Goal: Task Accomplishment & Management: Use online tool/utility

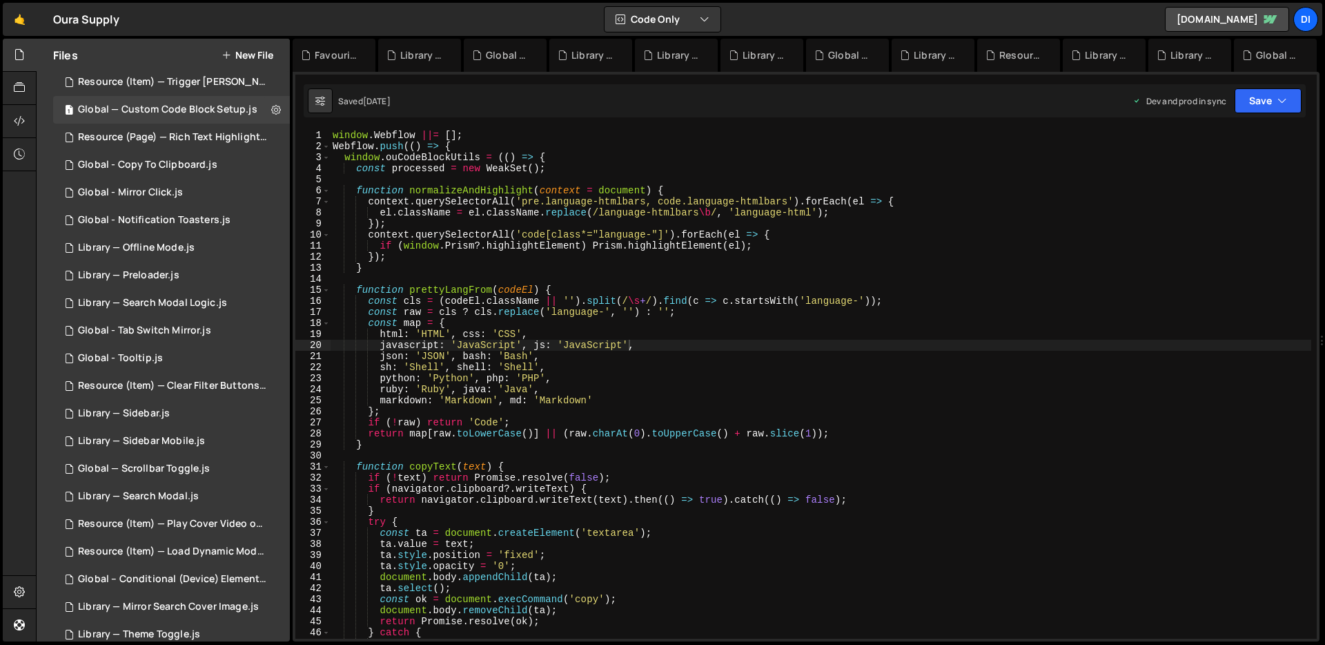
scroll to position [273, 0]
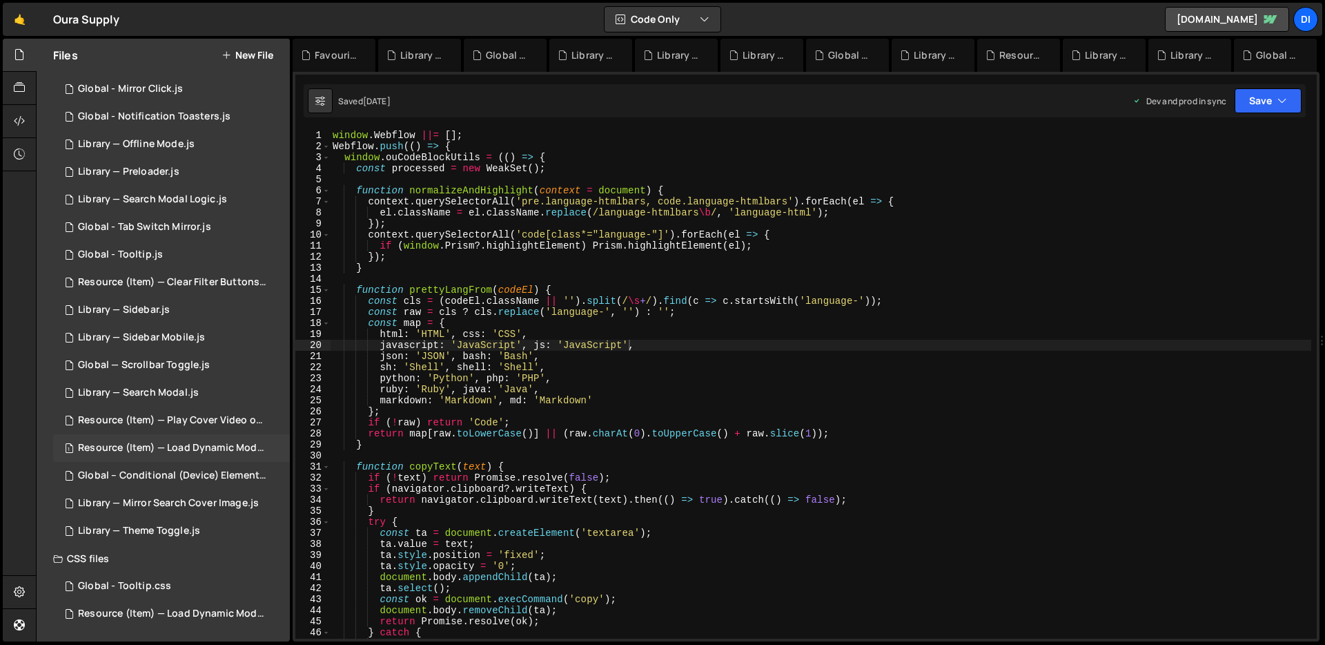
click at [201, 457] on div "1 Resource (Item) — Load Dynamic Modal (AJAX).js 0" at bounding box center [174, 448] width 242 height 28
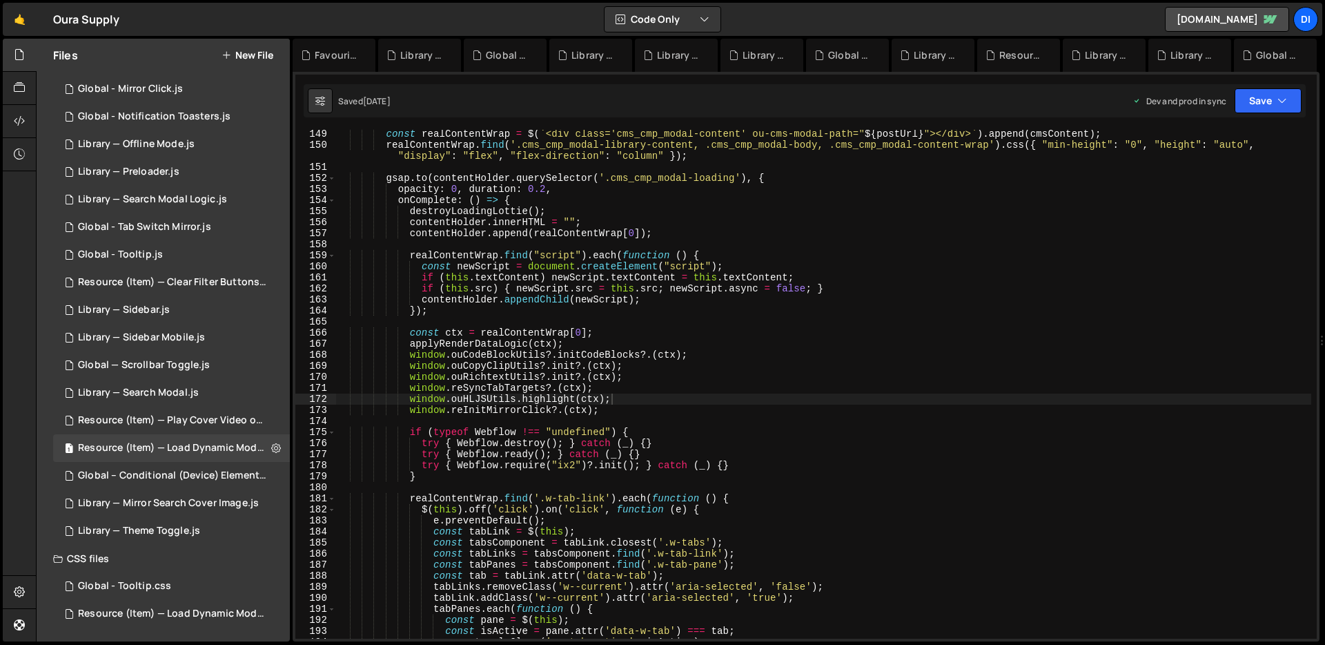
scroll to position [1662, 0]
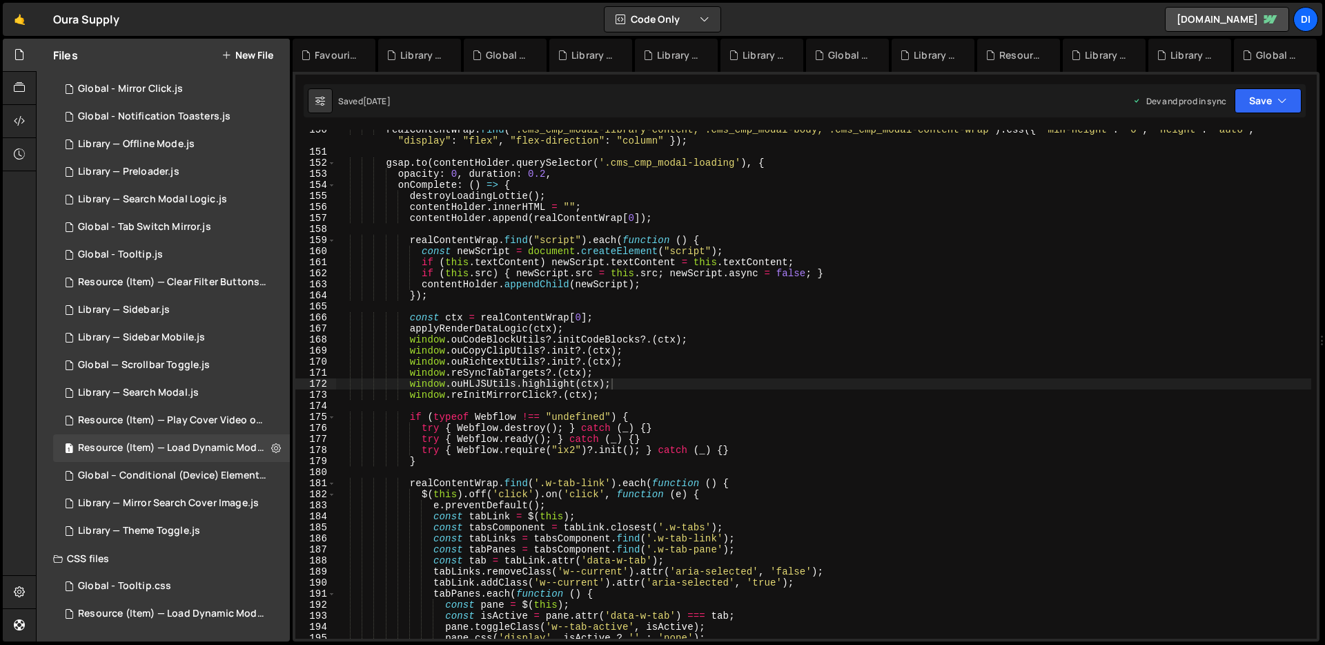
click at [607, 389] on div "realContentWrap . find ( '.cms_cmp_modal-library-content, .cms_cmp_modal-body, …" at bounding box center [823, 395] width 975 height 542
click at [609, 394] on div "realContentWrap . find ( '.cms_cmp_modal-library-content, .cms_cmp_modal-body, …" at bounding box center [823, 395] width 975 height 542
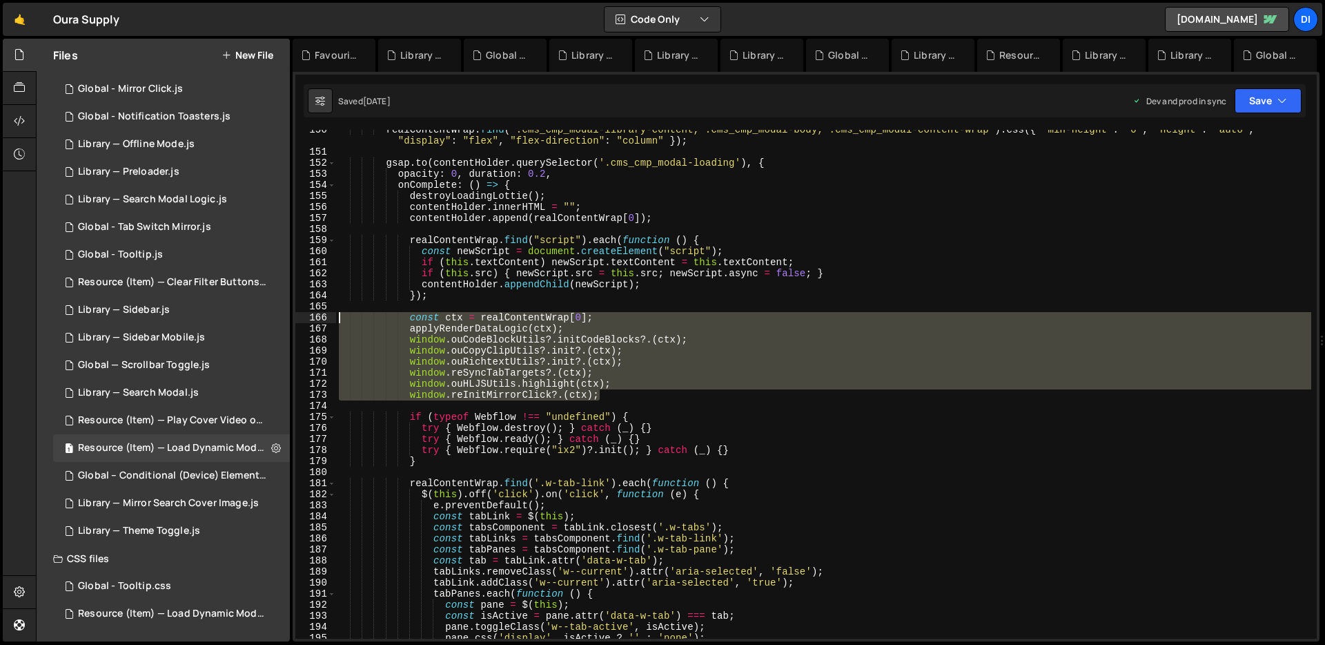
drag, startPoint x: 612, startPoint y: 396, endPoint x: 333, endPoint y: 317, distance: 289.9
click at [333, 317] on div "window.reInitMirrorClick?.(ctx); 150 151 152 153 154 155 156 157 158 159 160 16…" at bounding box center [805, 384] width 1021 height 509
type textarea "const ctx = realContentWrap[0]; applyRenderDataLogic(ctx);"
click at [621, 402] on div "realContentWrap . find ( '.cms_cmp_modal-library-content, .cms_cmp_modal-body, …" at bounding box center [823, 395] width 975 height 542
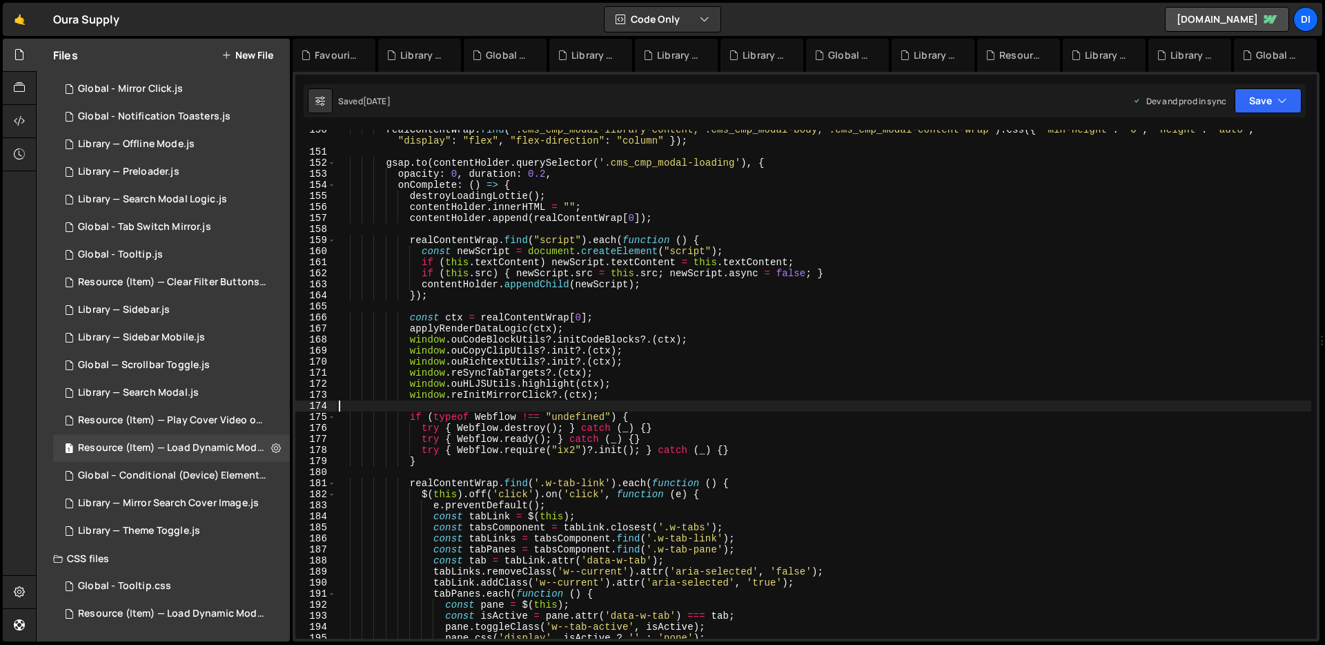
click at [621, 400] on div "realContentWrap . find ( '.cms_cmp_modal-library-content, .cms_cmp_modal-body, …" at bounding box center [823, 395] width 975 height 542
type textarea "window.reInitMirrorClick?.(ctx);"
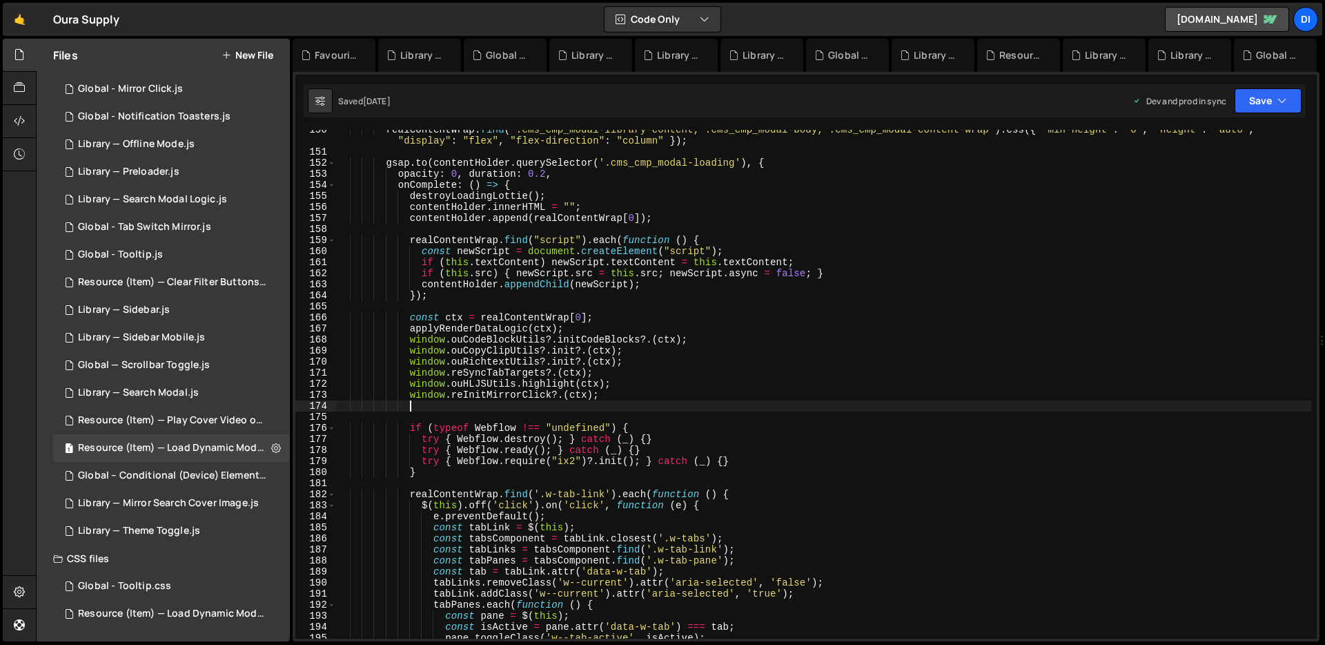
scroll to position [0, 4]
paste textarea "window.Jetboost.refresh(ctx)"
click at [620, 397] on div "realContentWrap . find ( '.cms_cmp_modal-library-content, .cms_cmp_modal-body, …" at bounding box center [823, 395] width 975 height 542
type textarea "window.reInitMirrorClick?.(ctx);"
drag, startPoint x: 620, startPoint y: 397, endPoint x: 605, endPoint y: 395, distance: 16.0
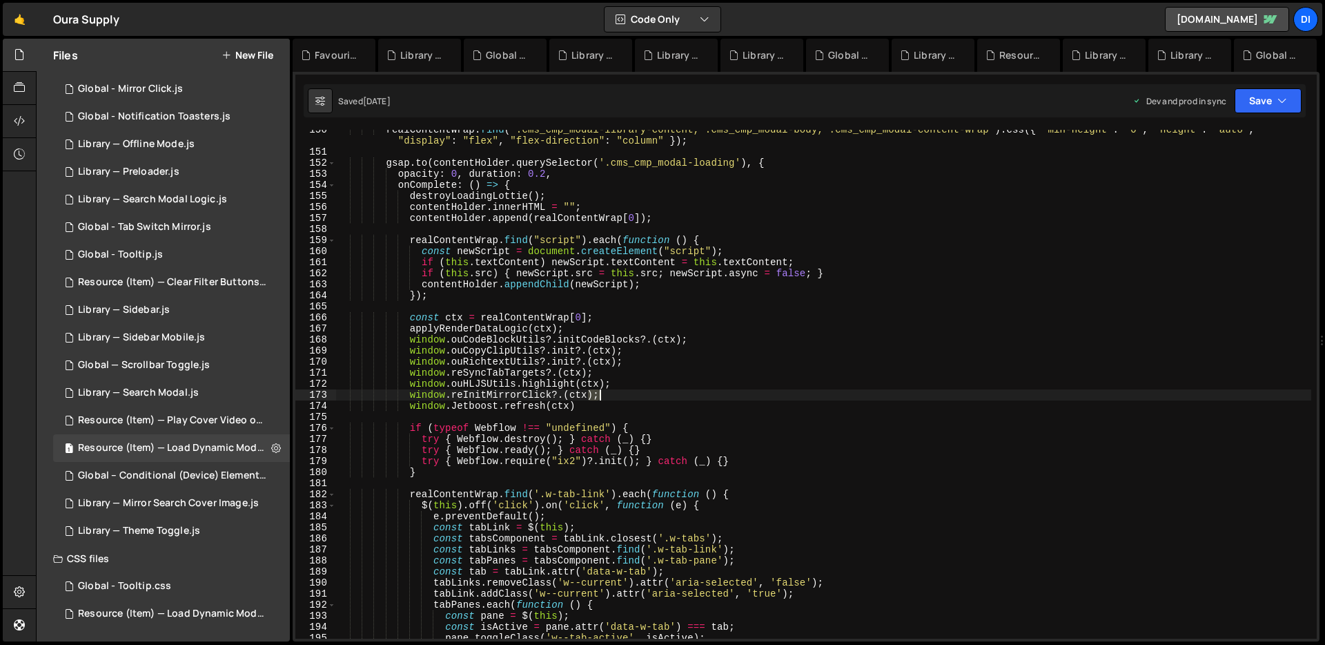
click at [605, 395] on div "realContentWrap . find ( '.cms_cmp_modal-library-content, .cms_cmp_modal-body, …" at bounding box center [823, 395] width 975 height 542
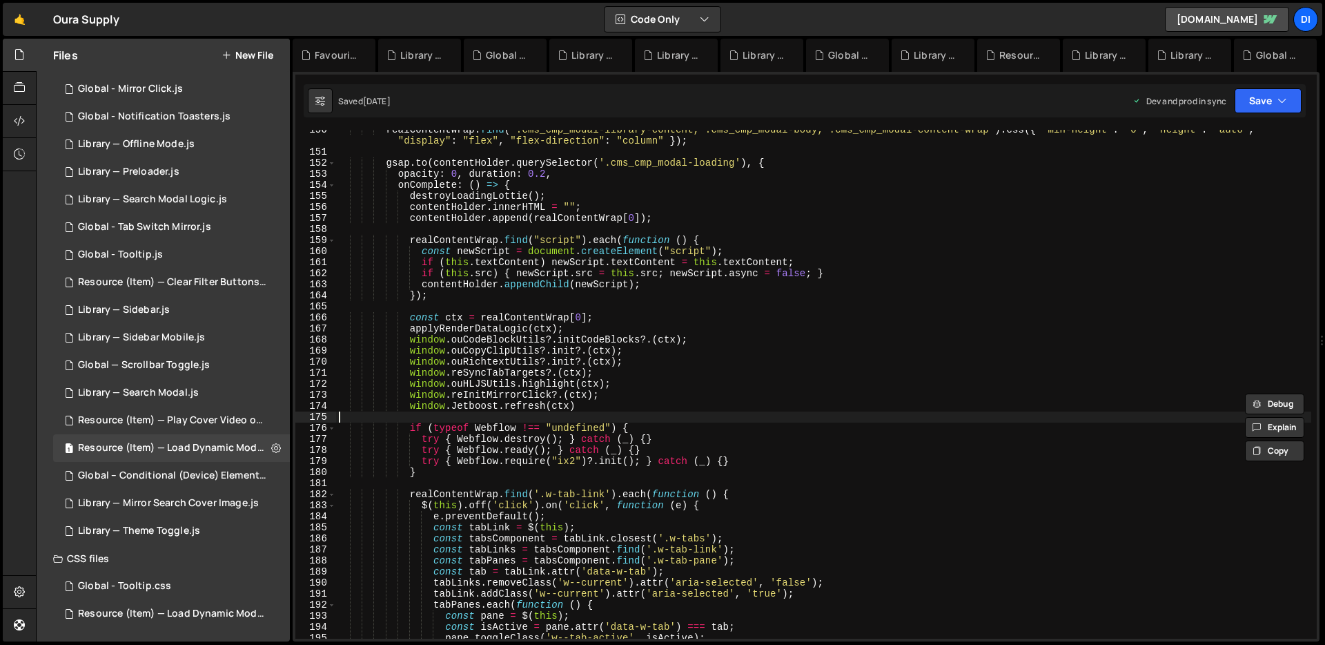
click at [584, 413] on div "realContentWrap . find ( '.cms_cmp_modal-library-content, .cms_cmp_modal-body, …" at bounding box center [823, 395] width 975 height 542
click at [596, 404] on div "realContentWrap . find ( '.cms_cmp_modal-library-content, .cms_cmp_modal-body, …" at bounding box center [823, 395] width 975 height 542
paste textarea ");"
click at [673, 384] on div "realContentWrap . find ( '.cms_cmp_modal-library-content, .cms_cmp_modal-body, …" at bounding box center [823, 395] width 975 height 542
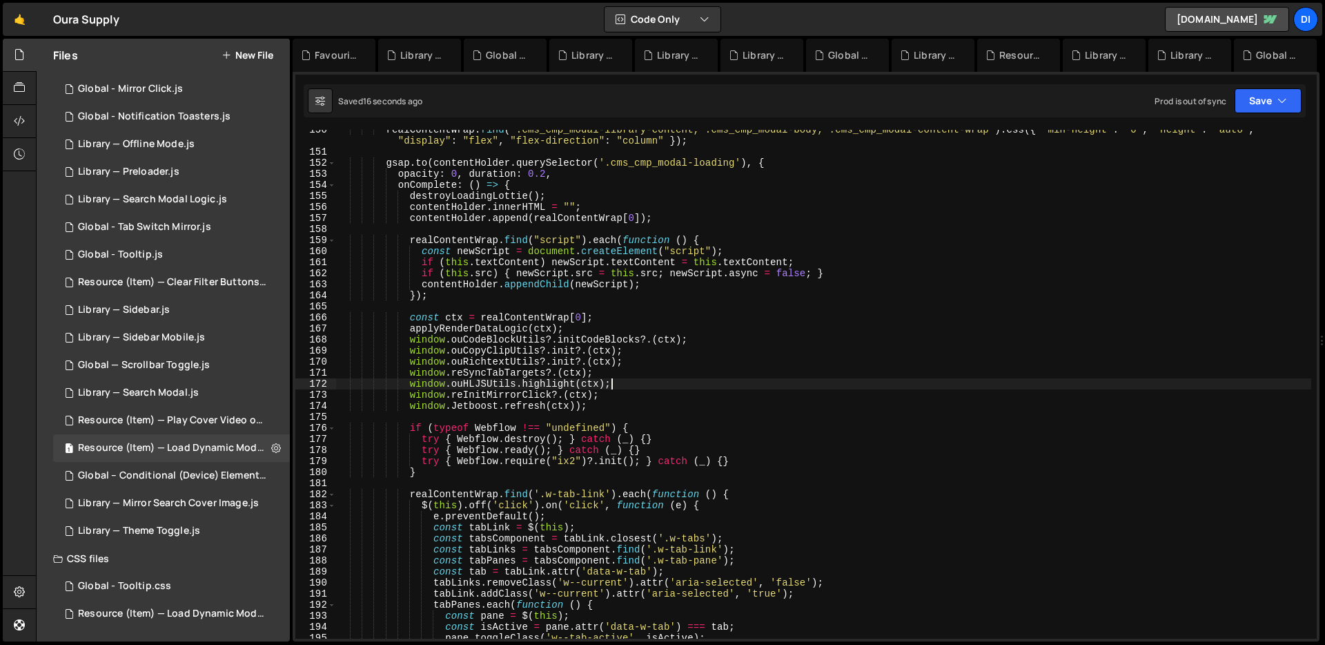
click at [745, 397] on div "realContentWrap . find ( '.cms_cmp_modal-library-content, .cms_cmp_modal-body, …" at bounding box center [823, 395] width 975 height 542
click at [544, 404] on div "realContentWrap . find ( '.cms_cmp_modal-library-content, .cms_cmp_modal-body, …" at bounding box center [823, 395] width 975 height 542
drag, startPoint x: 411, startPoint y: 406, endPoint x: 587, endPoint y: 402, distance: 176.0
click at [587, 402] on div "realContentWrap . find ( '.cms_cmp_modal-library-content, .cms_cmp_modal-body, …" at bounding box center [823, 395] width 975 height 542
paste textarea "refreshJetboost?.(ctx"
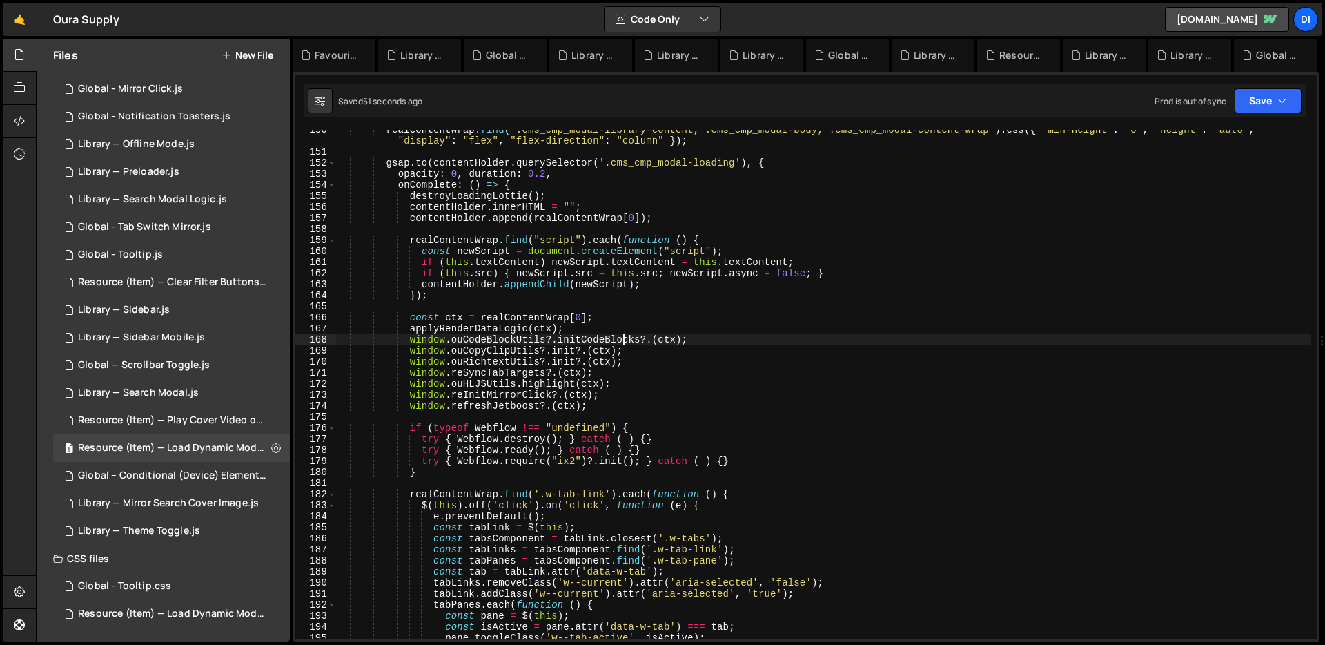
click at [626, 338] on div "realContentWrap . find ( '.cms_cmp_modal-library-content, .cms_cmp_modal-body, …" at bounding box center [823, 395] width 975 height 542
drag, startPoint x: 593, startPoint y: 406, endPoint x: 339, endPoint y: 408, distance: 254.0
click at [339, 408] on div "realContentWrap . find ( '.cms_cmp_modal-library-content, .cms_cmp_modal-body, …" at bounding box center [823, 395] width 975 height 542
click at [599, 270] on div "realContentWrap . find ( '.cms_cmp_modal-library-content, .cms_cmp_modal-body, …" at bounding box center [823, 395] width 975 height 542
click at [596, 403] on div "realContentWrap . find ( '.cms_cmp_modal-library-content, .cms_cmp_modal-body, …" at bounding box center [823, 395] width 975 height 542
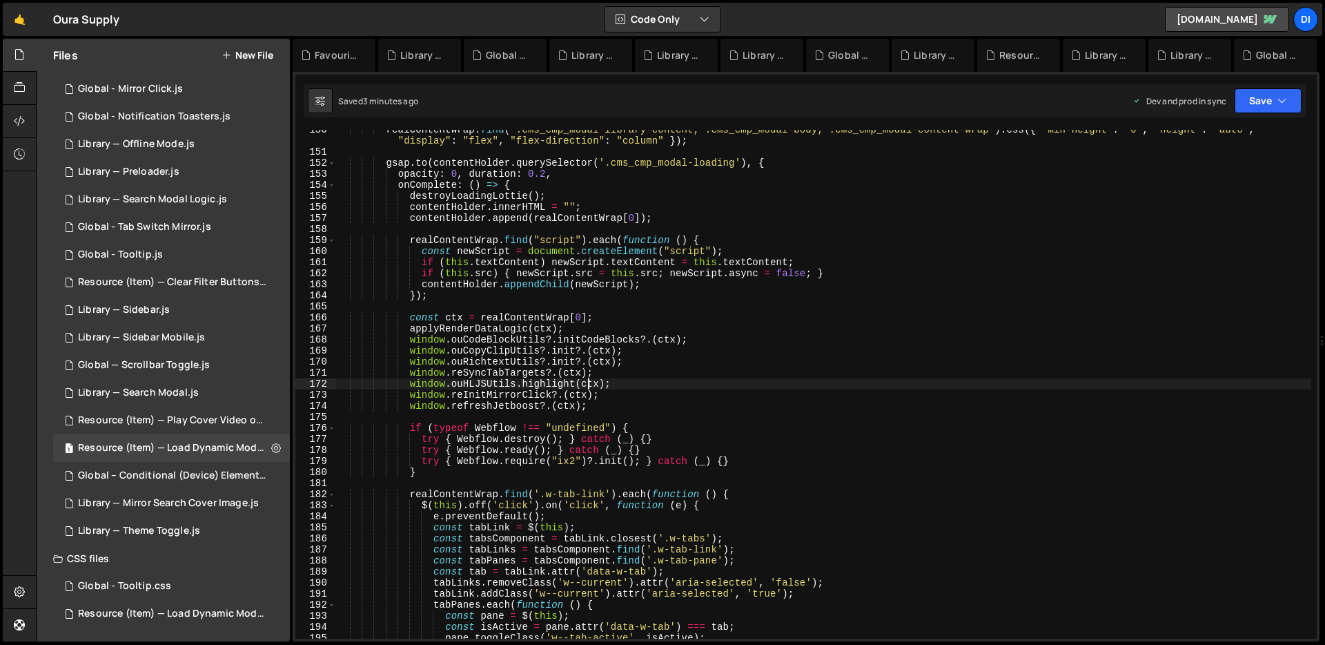
click at [585, 380] on div "realContentWrap . find ( '.cms_cmp_modal-library-content, .cms_cmp_modal-body, …" at bounding box center [823, 395] width 975 height 542
click at [631, 397] on div "realContentWrap . find ( '.cms_cmp_modal-library-content, .cms_cmp_modal-body, …" at bounding box center [823, 395] width 975 height 542
click at [761, 245] on div "realContentWrap . find ( '.cms_cmp_modal-library-content, .cms_cmp_modal-body, …" at bounding box center [823, 395] width 975 height 542
drag, startPoint x: 411, startPoint y: 404, endPoint x: 589, endPoint y: 404, distance: 177.4
click at [589, 404] on div "realContentWrap . find ( '.cms_cmp_modal-library-content, .cms_cmp_modal-body, …" at bounding box center [823, 395] width 975 height 542
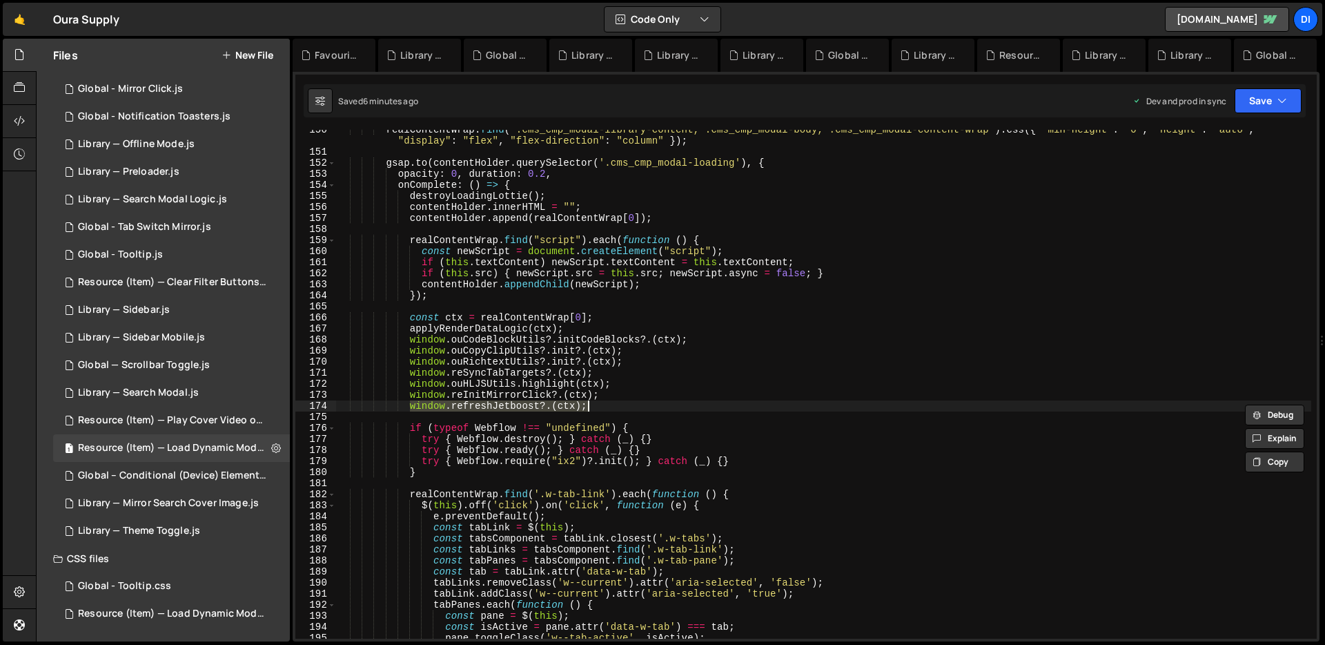
paste textarea "Jetboost?.refresh?.("
click at [649, 316] on div "realContentWrap . find ( '.cms_cmp_modal-library-content, .cms_cmp_modal-body, …" at bounding box center [823, 395] width 975 height 542
click at [516, 392] on div "realContentWrap . find ( '.cms_cmp_modal-library-content, .cms_cmp_modal-body, …" at bounding box center [823, 395] width 975 height 542
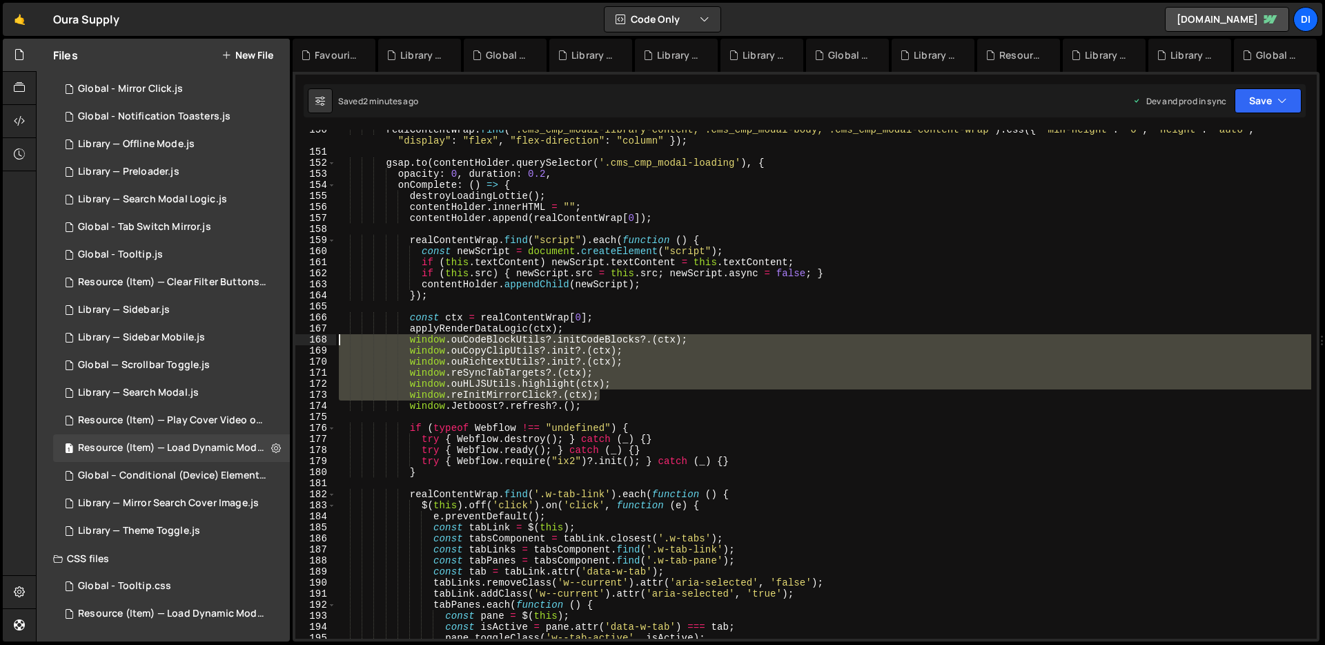
drag, startPoint x: 619, startPoint y: 393, endPoint x: 321, endPoint y: 337, distance: 303.2
click at [321, 337] on div "window.reInitMirrorClick?.(ctx); 150 151 152 153 154 155 156 157 158 159 160 16…" at bounding box center [805, 384] width 1021 height 509
click at [509, 409] on div "realContentWrap . find ( '.cms_cmp_modal-library-content, .cms_cmp_modal-body, …" at bounding box center [823, 395] width 975 height 542
drag, startPoint x: 613, startPoint y: 396, endPoint x: 339, endPoint y: 337, distance: 280.3
click at [339, 337] on div "realContentWrap . find ( '.cms_cmp_modal-library-content, .cms_cmp_modal-body, …" at bounding box center [823, 395] width 975 height 542
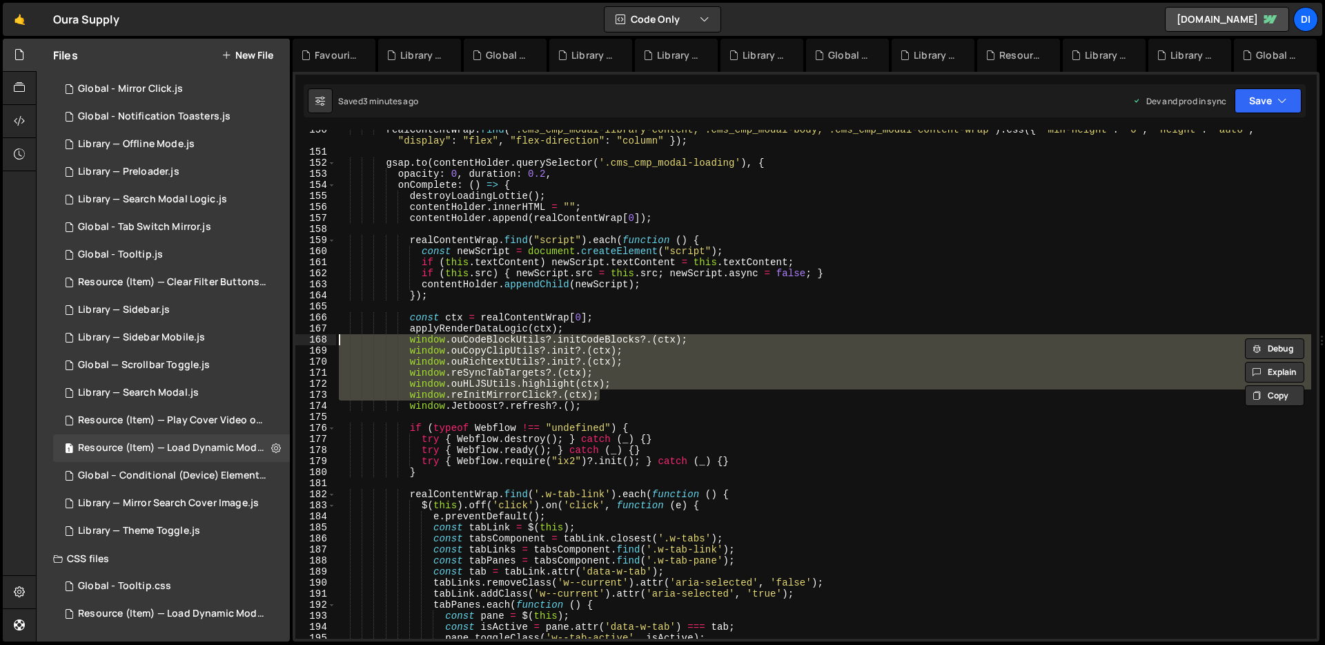
click at [442, 396] on div "realContentWrap . find ( '.cms_cmp_modal-library-content, .cms_cmp_modal-body, …" at bounding box center [823, 384] width 975 height 509
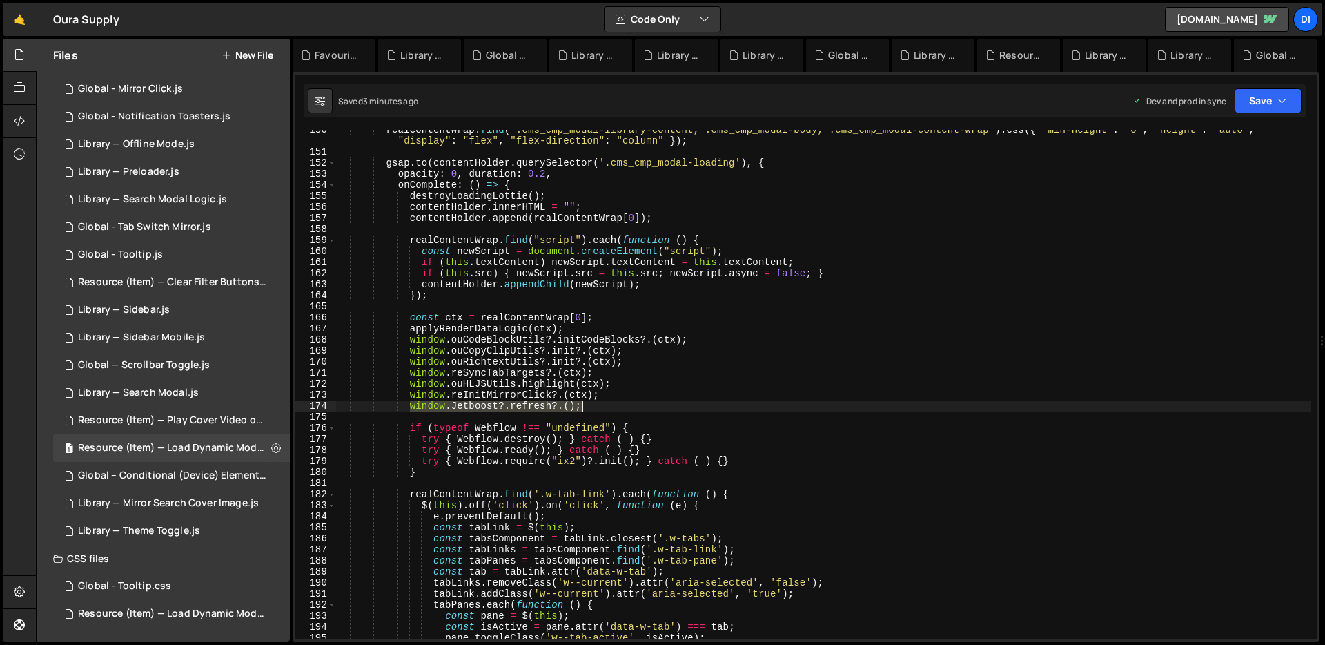
drag, startPoint x: 411, startPoint y: 406, endPoint x: 580, endPoint y: 403, distance: 169.8
click at [580, 403] on div "realContentWrap . find ( '.cms_cmp_modal-library-content, .cms_cmp_modal-body, …" at bounding box center [823, 395] width 975 height 542
paste textarea "ouJetboostUtils?.init?.(ctx"
click at [681, 328] on div "realContentWrap . find ( '.cms_cmp_modal-library-content, .cms_cmp_modal-body, …" at bounding box center [823, 395] width 975 height 542
type textarea "applyRenderDataLogic(ctx);"
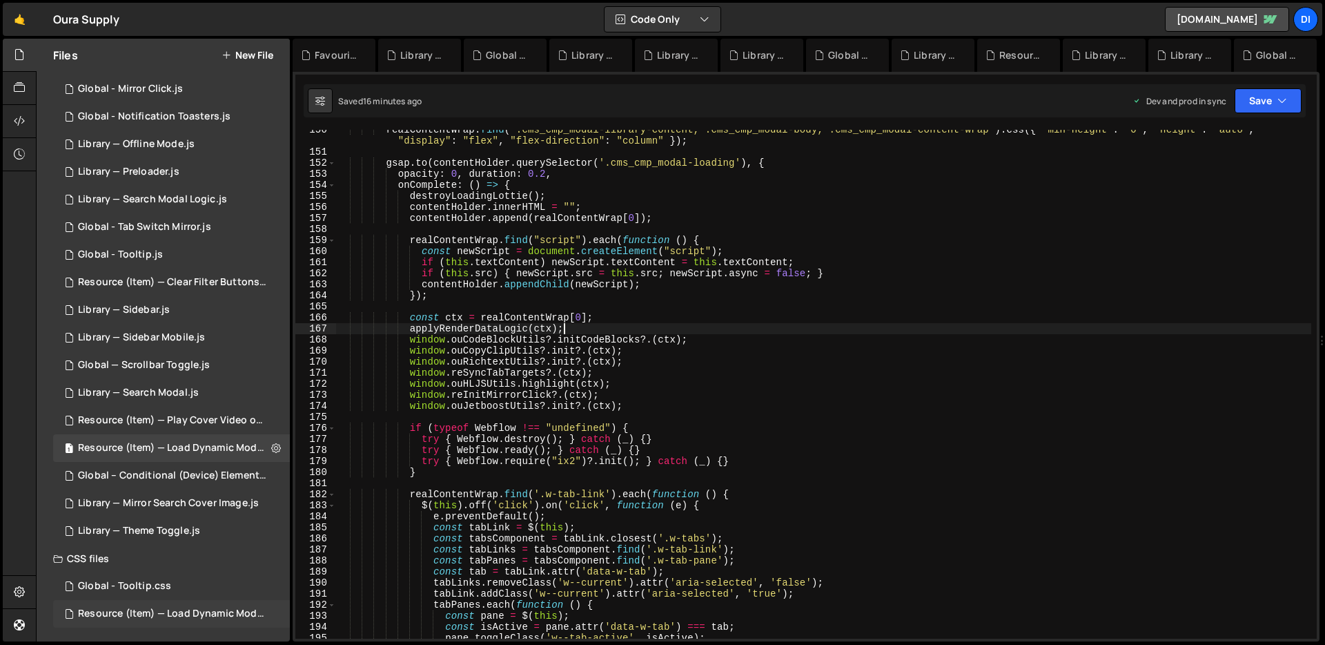
click at [187, 606] on div "Resource (Item) — Load Dynamic Modal (AJAX).css 0" at bounding box center [174, 614] width 242 height 28
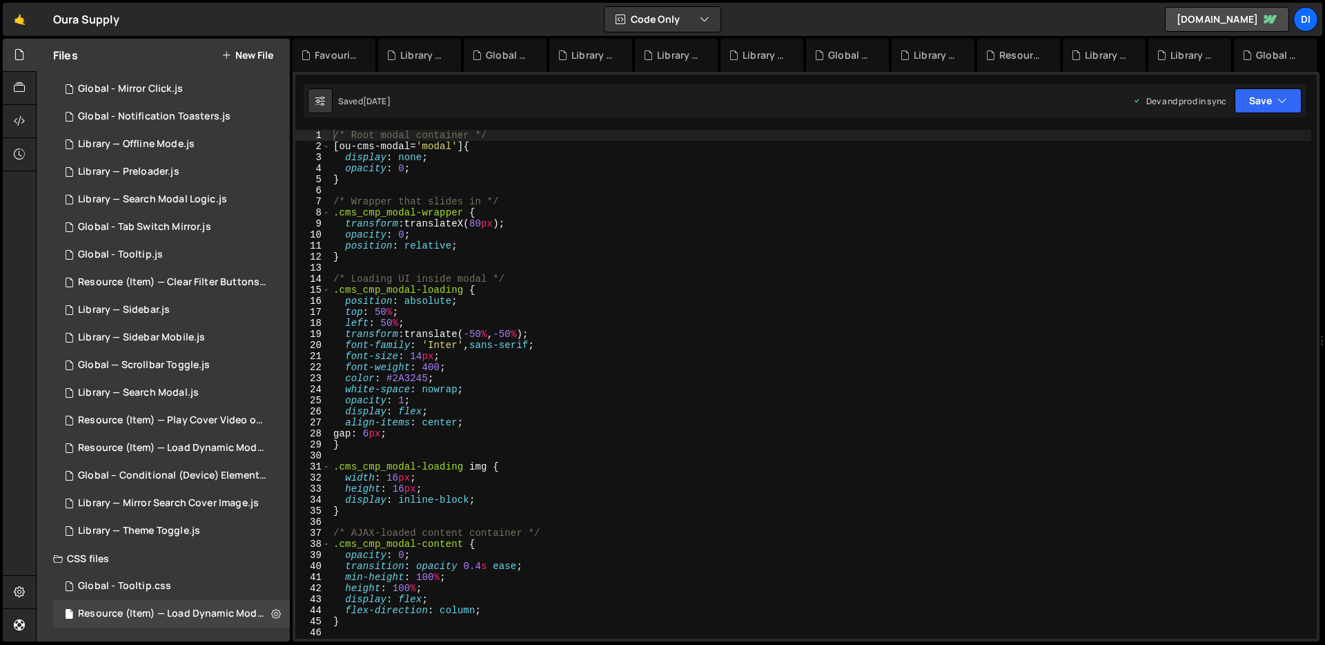
type textarea "font-size: 14px;"
click at [478, 357] on div "/* Root modal container */ [ ou-cms-modal = ' modal ' ] { display : none ; opac…" at bounding box center [821, 395] width 981 height 531
click at [201, 456] on div "1 Resource (Item) — Load Dynamic Modal (AJAX).js 0" at bounding box center [174, 448] width 242 height 28
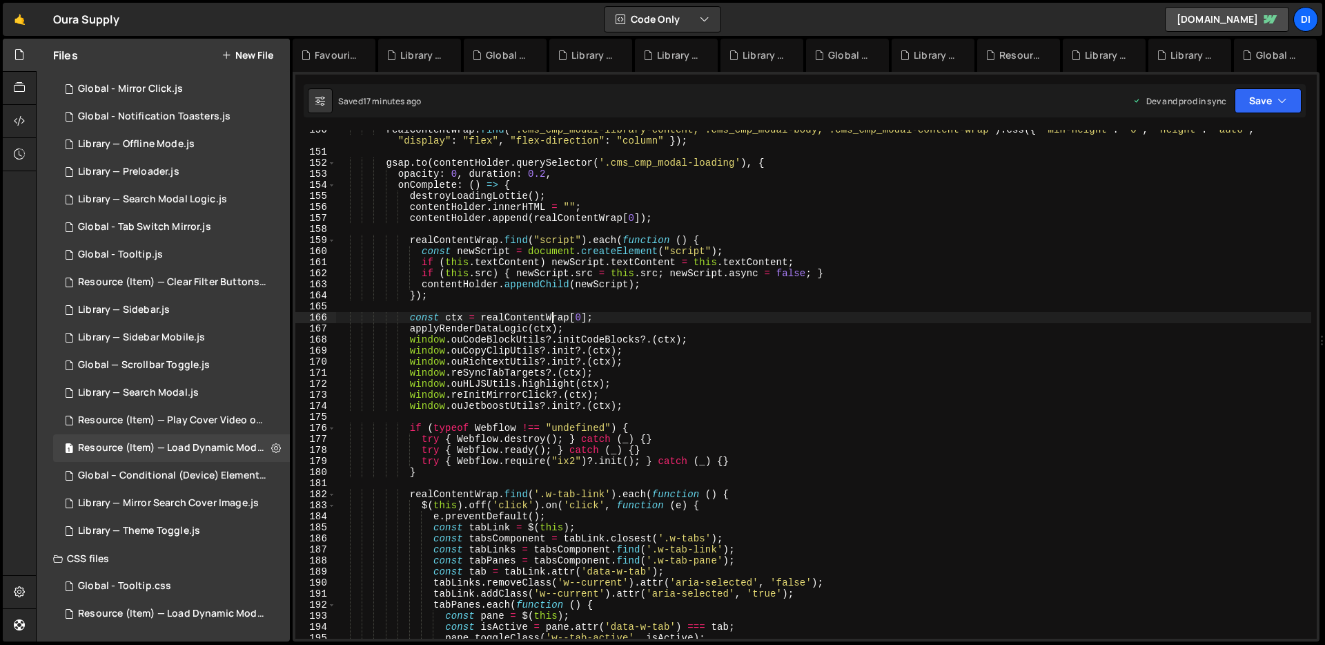
click at [551, 320] on div "realContentWrap . find ( '.cms_cmp_modal-library-content, .cms_cmp_modal-body, …" at bounding box center [823, 395] width 975 height 542
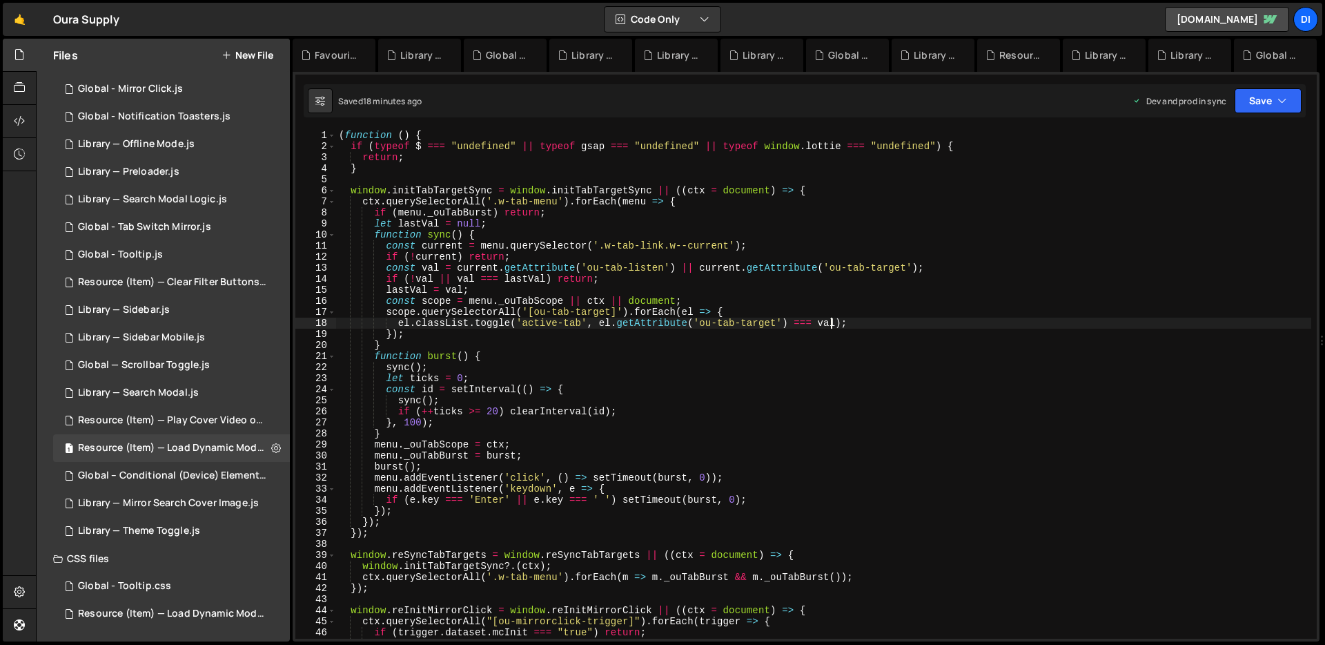
click at [832, 322] on div "( function ( ) { if ( typeof $ === "undefined" || typeof gsap === "undefined" |…" at bounding box center [823, 395] width 975 height 531
type textarea "})();"
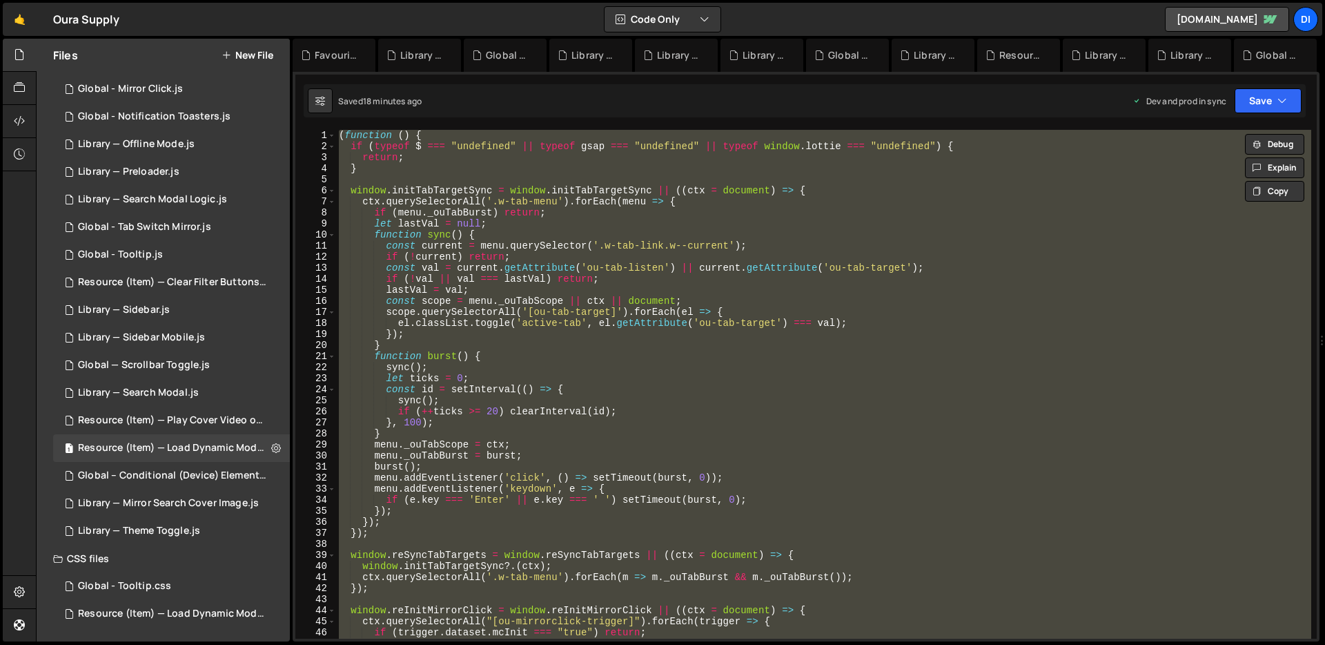
scroll to position [1, 0]
